Goal: Task Accomplishment & Management: Use online tool/utility

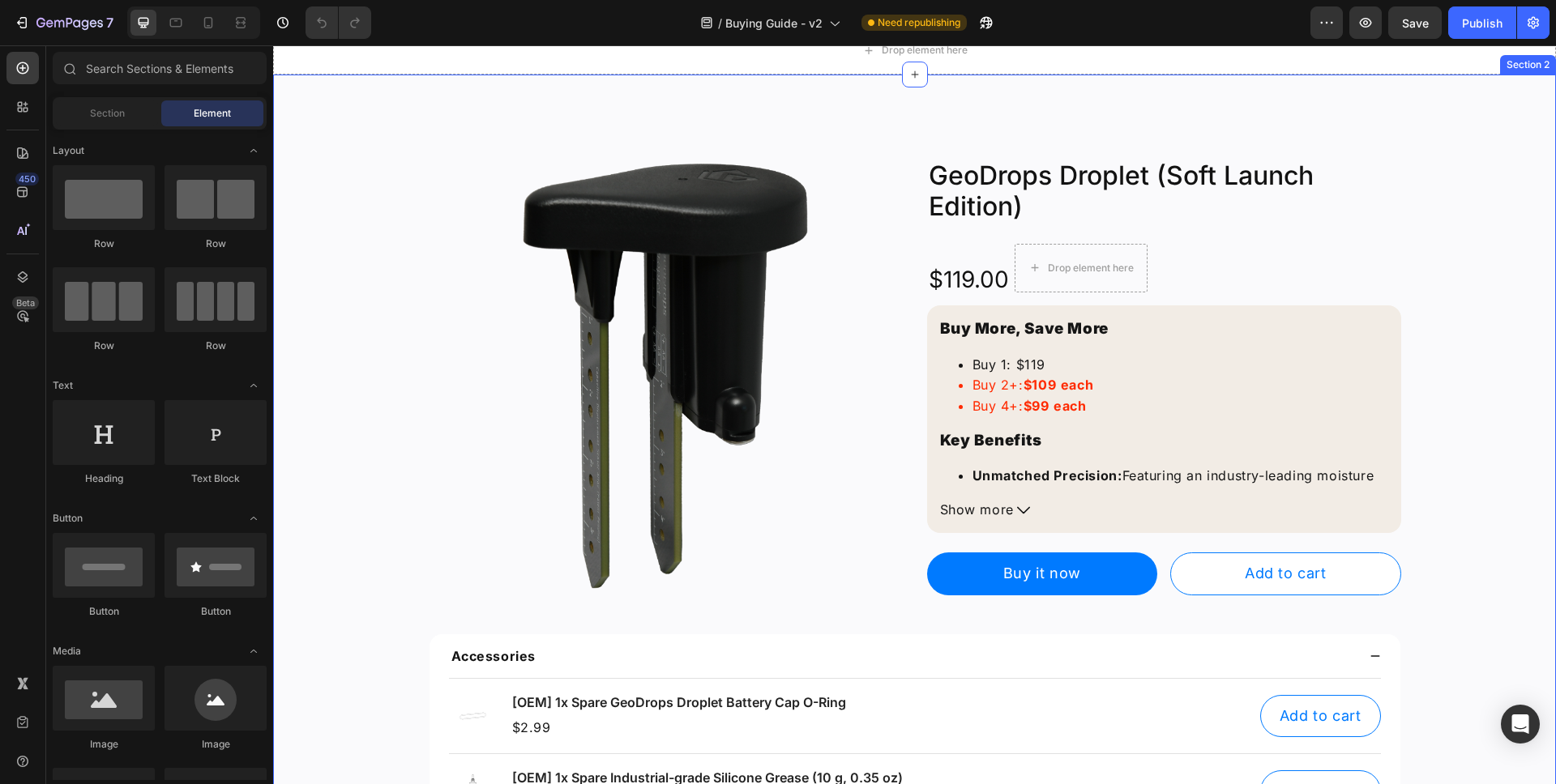
scroll to position [97, 0]
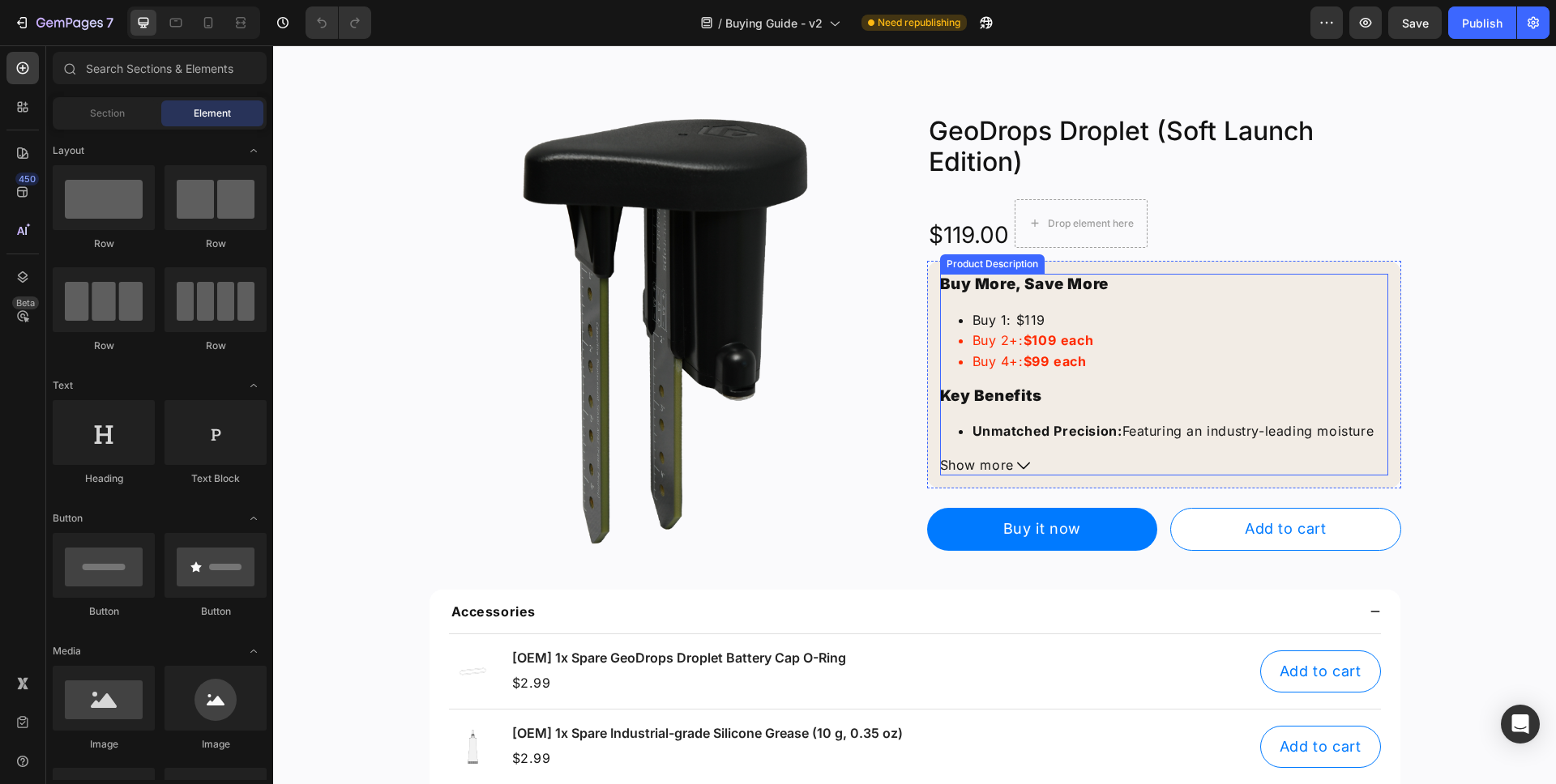
click at [1005, 462] on span "Show more" at bounding box center [976, 466] width 74 height 22
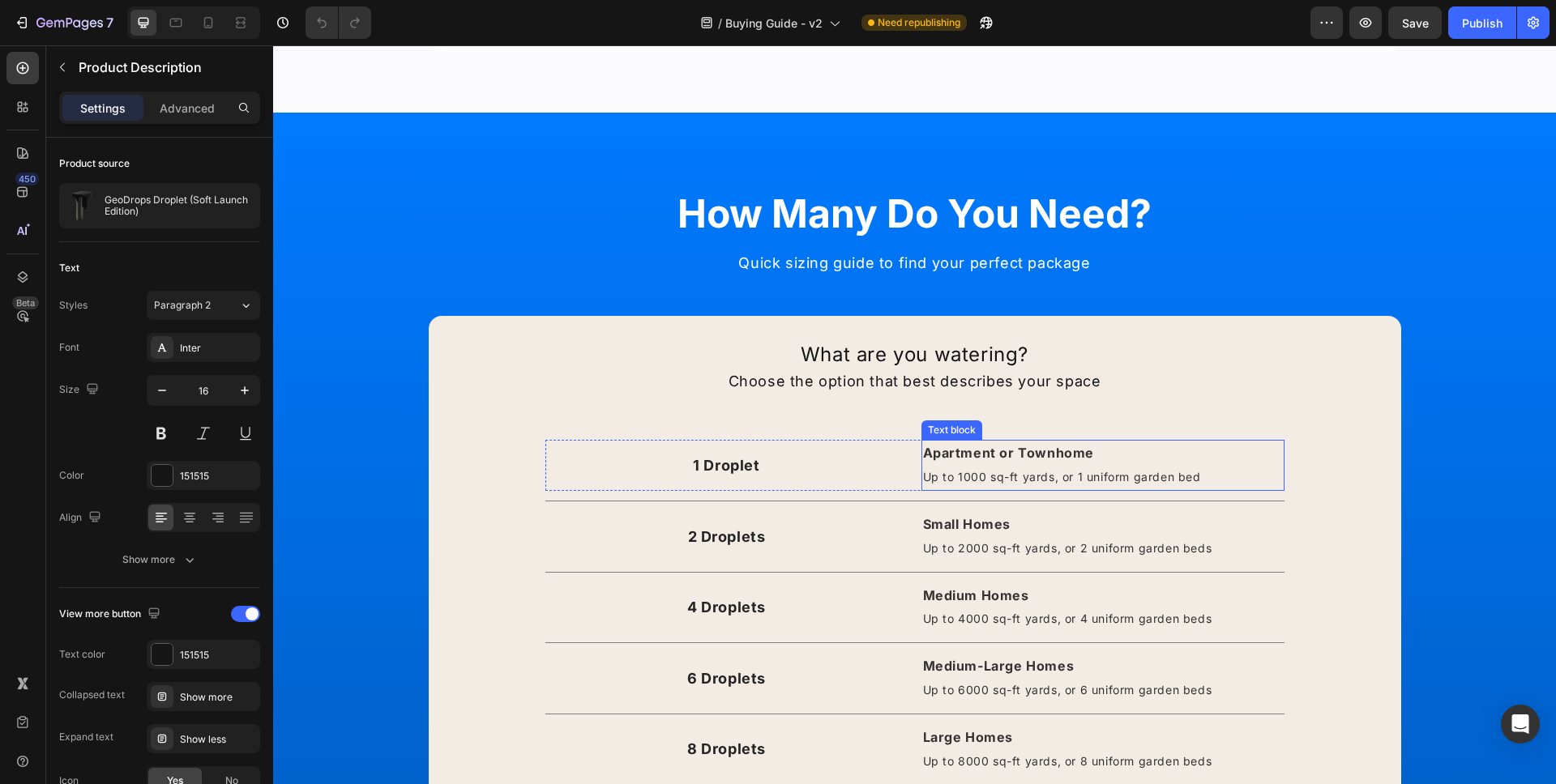
scroll to position [1423, 0]
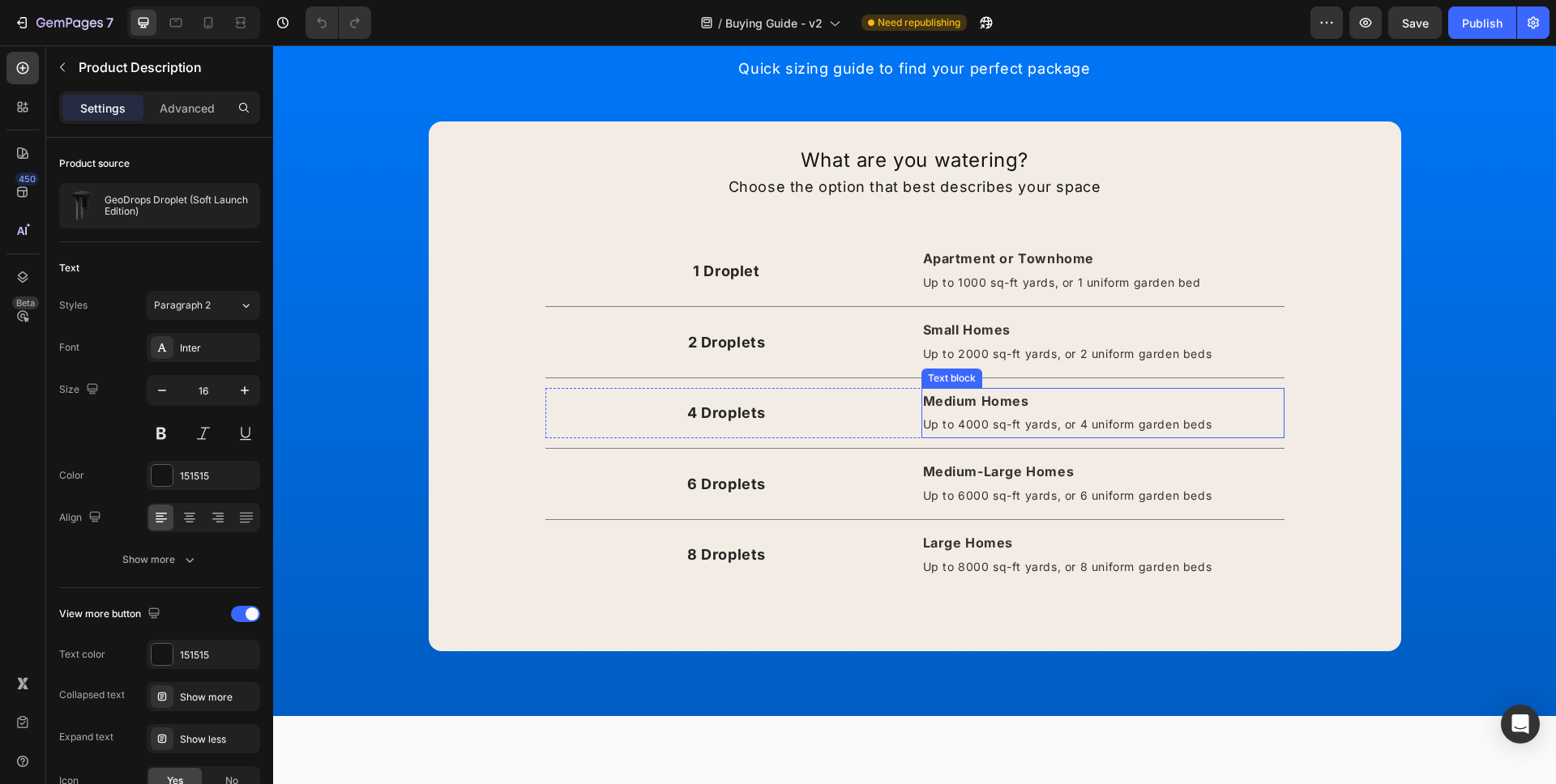
click at [1019, 404] on strong "Medium Homes" at bounding box center [975, 400] width 106 height 16
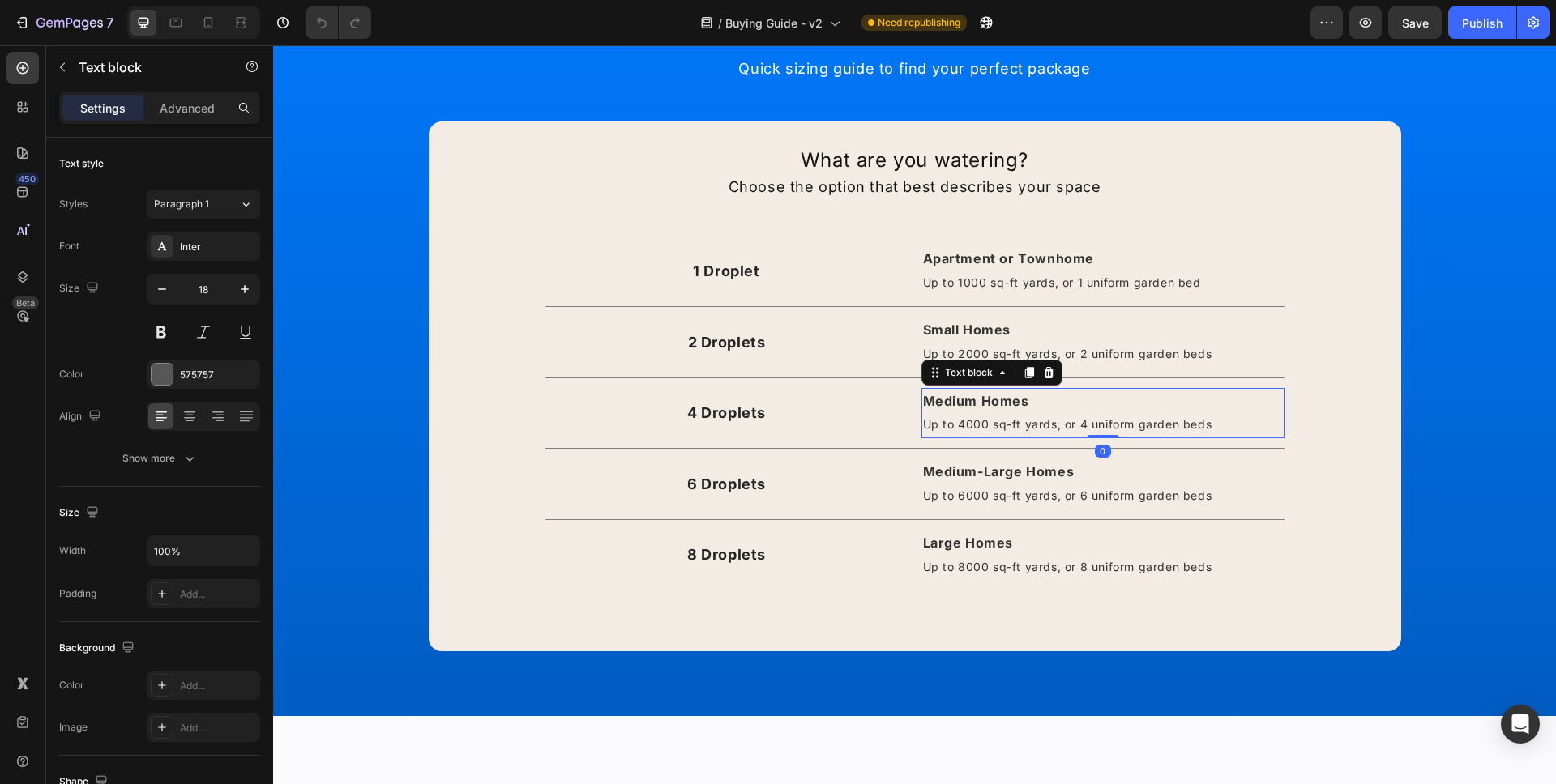
click at [1019, 404] on strong "Medium Homes" at bounding box center [975, 400] width 106 height 16
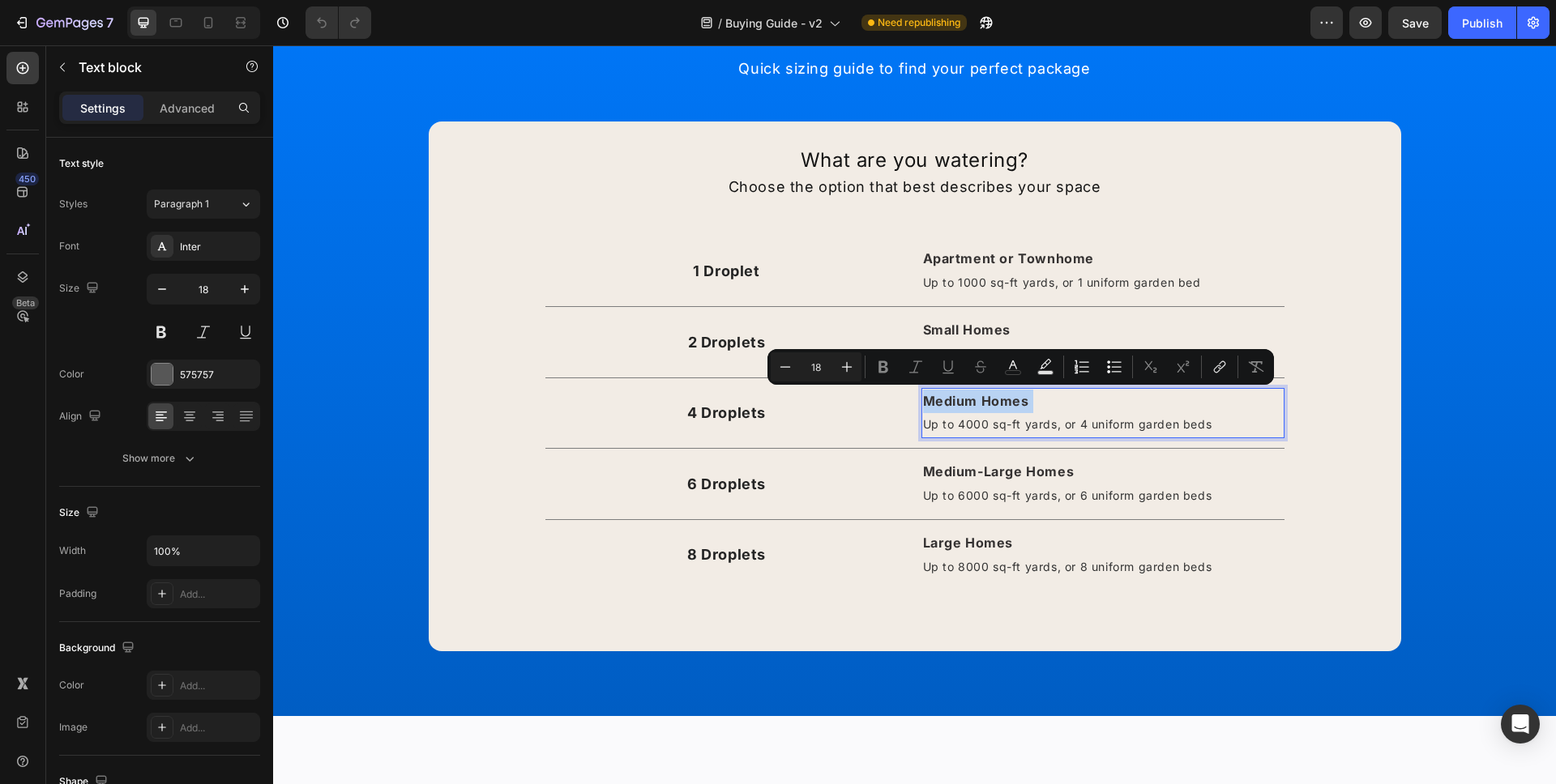
click at [1025, 402] on p "Medium Homes Up to 4000 sq-ft yards, or 4 uniform garden beds" at bounding box center [1102, 414] width 359 height 48
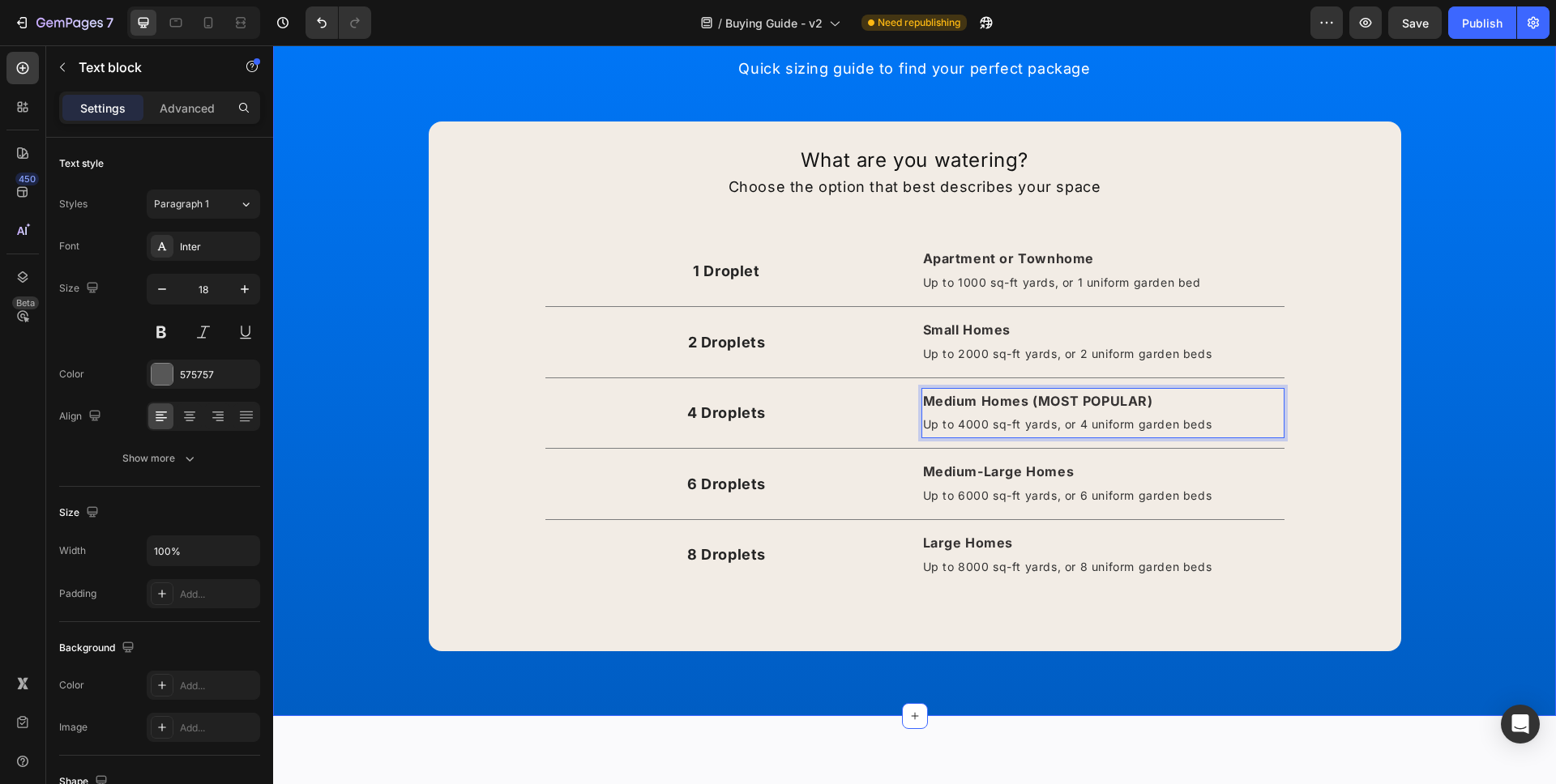
click at [1506, 351] on div "How Many Do You Need? Heading Quick sizing guide to find your perfect package T…" at bounding box center [914, 317] width 1258 height 669
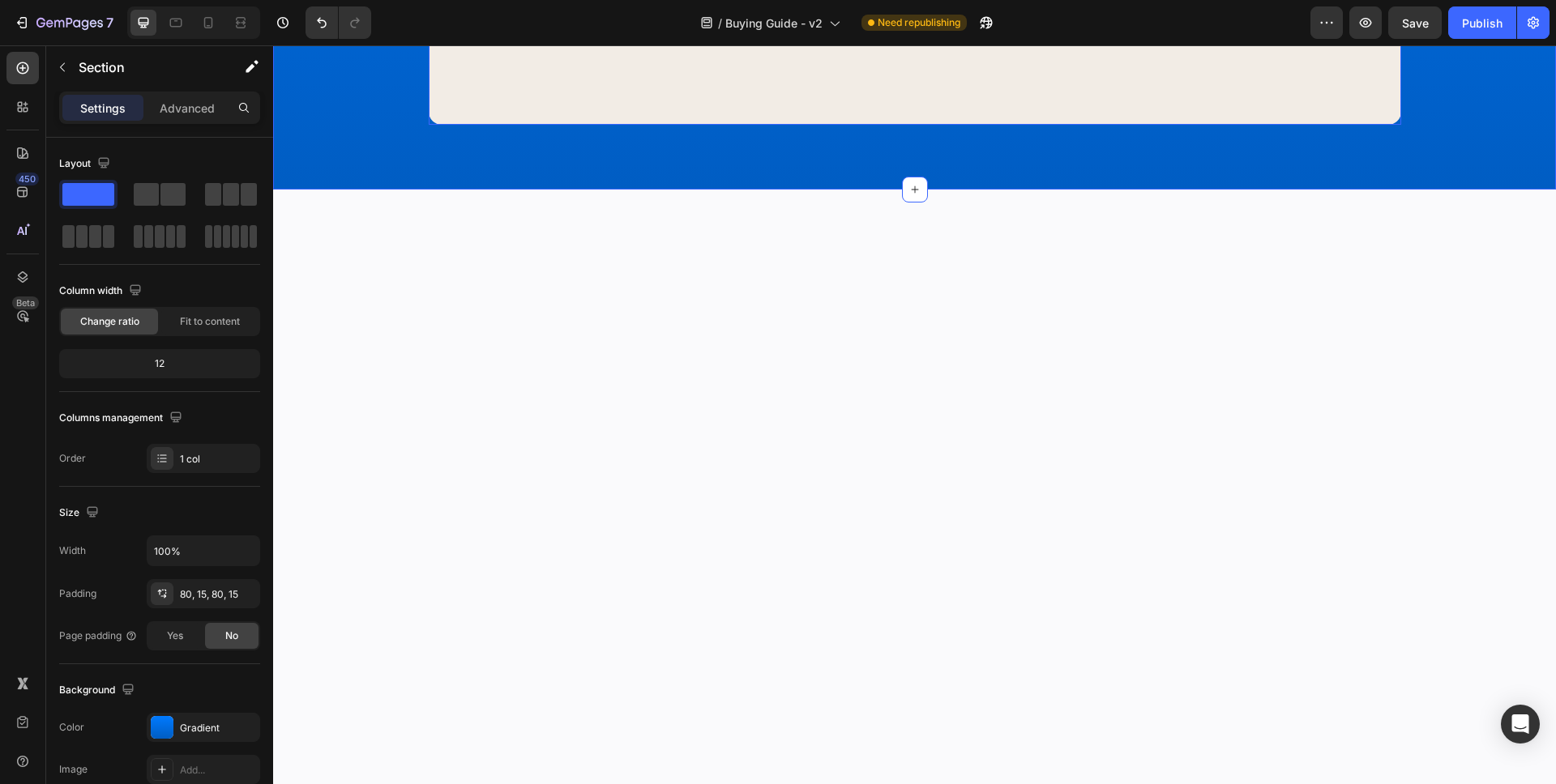
scroll to position [0, 0]
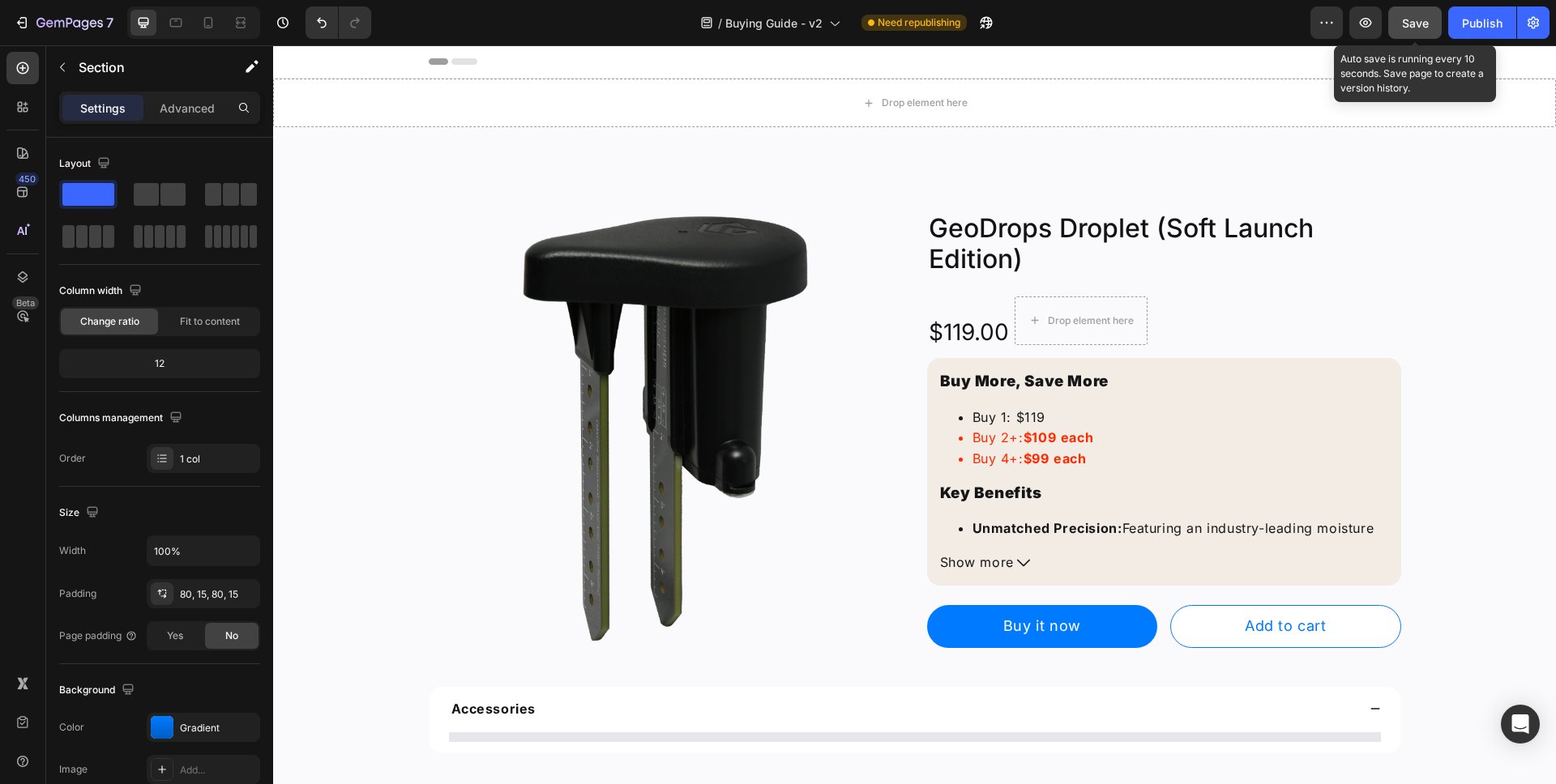
click at [1423, 22] on span "Save" at bounding box center [1415, 22] width 27 height 14
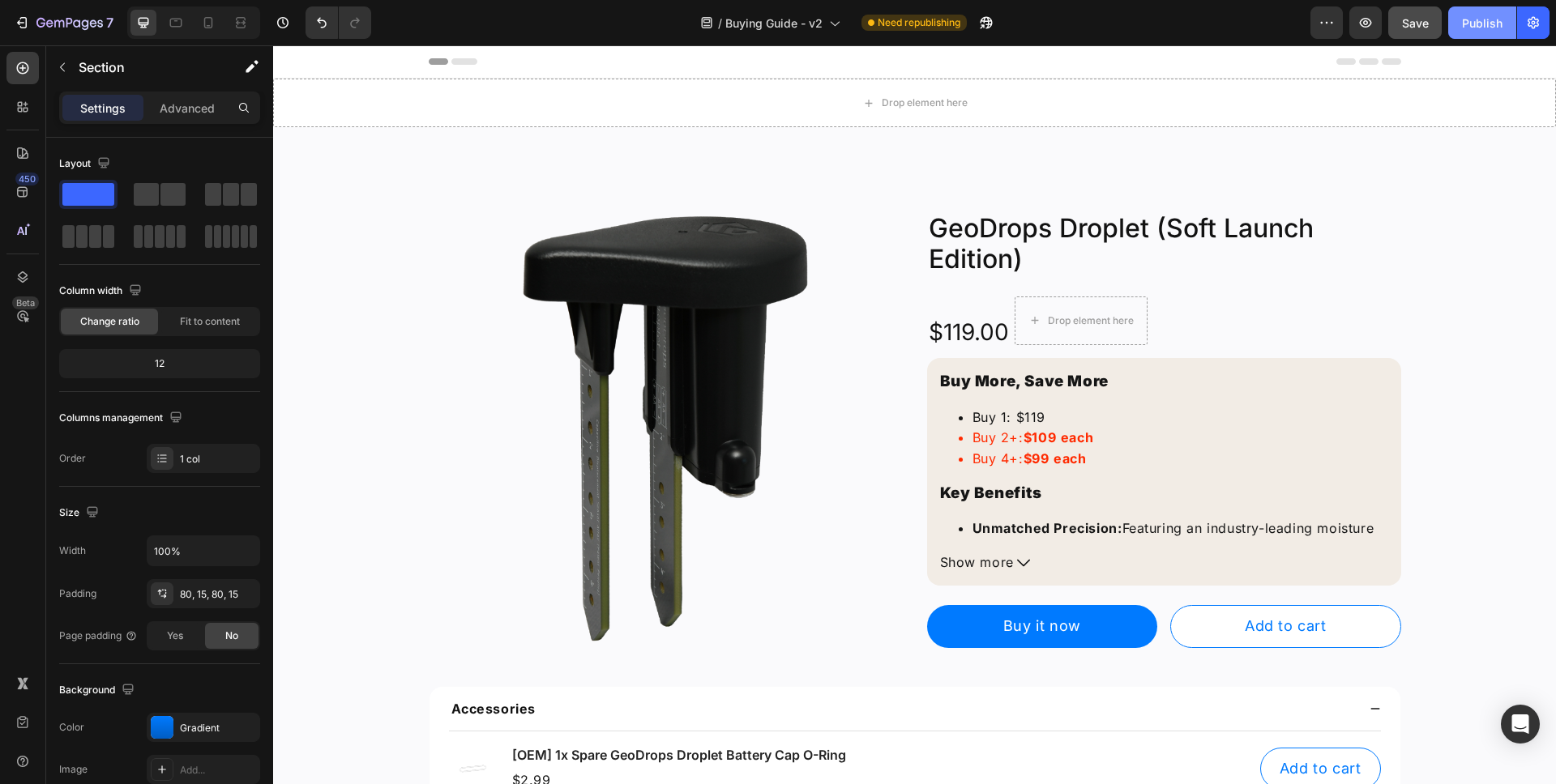
click at [1492, 33] on button "Publish" at bounding box center [1481, 22] width 68 height 33
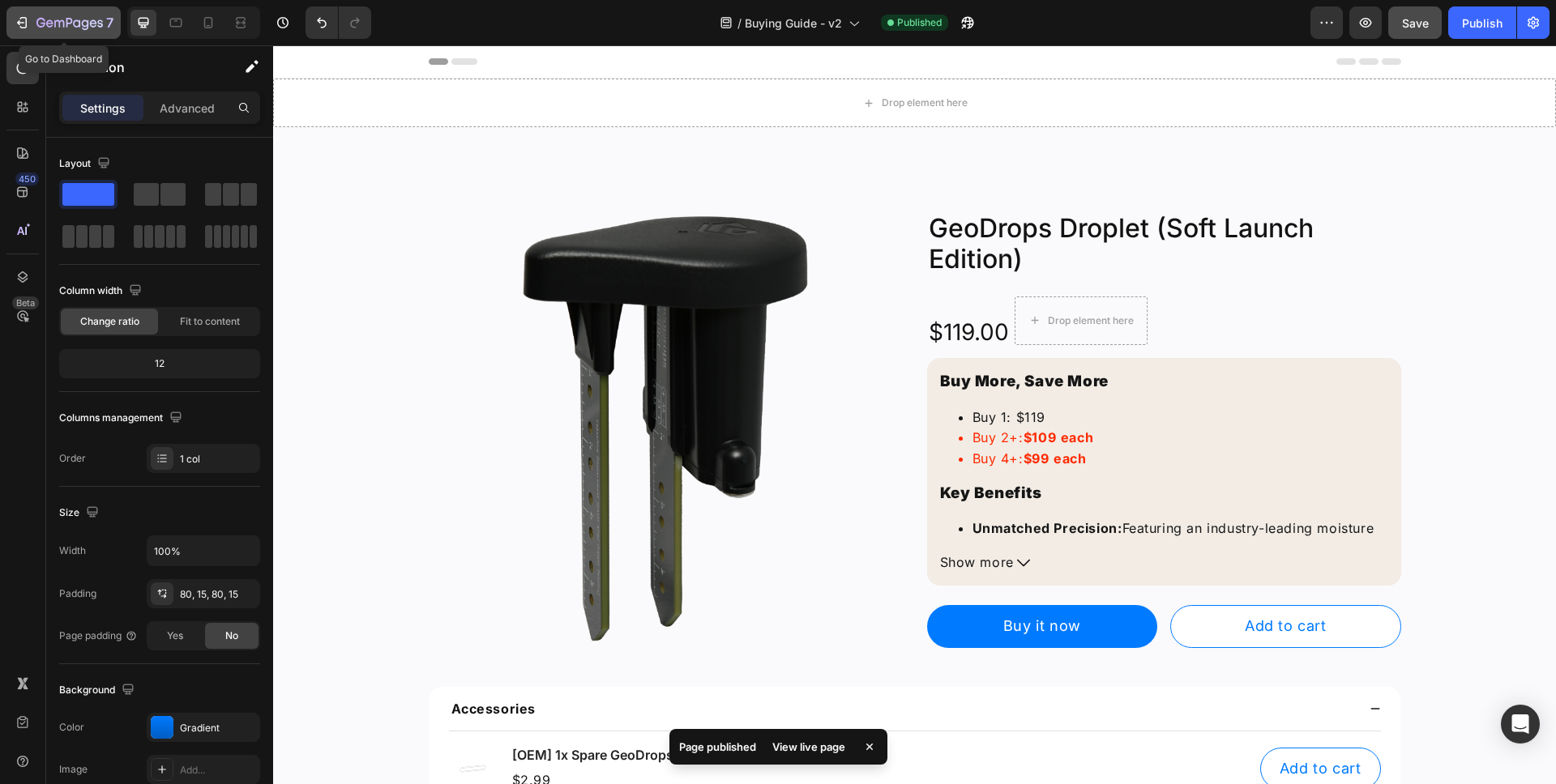
click at [54, 27] on icon "button" at bounding box center [69, 23] width 66 height 14
